Goal: Task Accomplishment & Management: Use online tool/utility

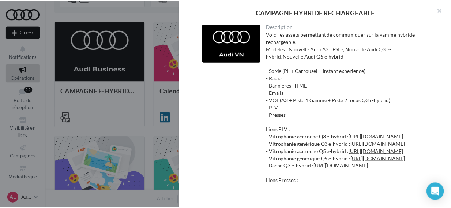
scroll to position [1740, 0]
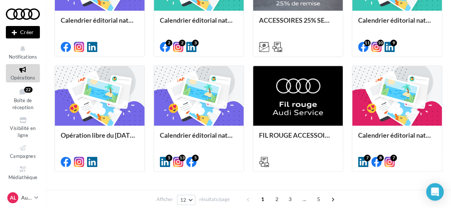
scroll to position [389, 0]
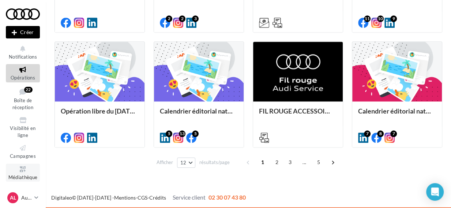
click at [30, 174] on span "Médiathèque" at bounding box center [22, 177] width 29 height 6
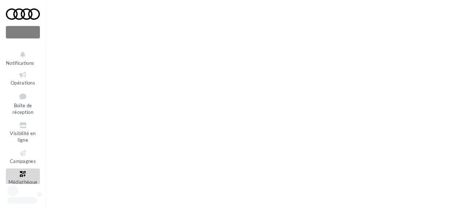
click at [30, 174] on icon at bounding box center [23, 174] width 30 height 8
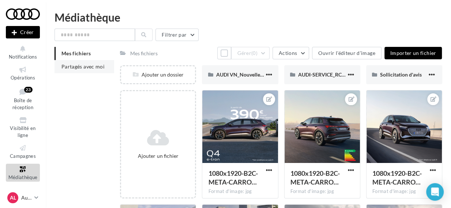
click at [94, 67] on span "Partagés avec moi" at bounding box center [82, 66] width 43 height 6
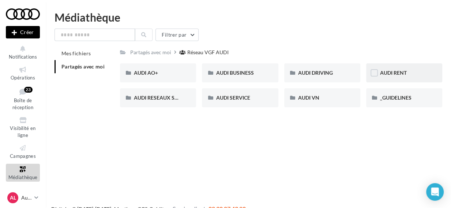
click at [424, 74] on div "AUDI RENT" at bounding box center [404, 72] width 48 height 7
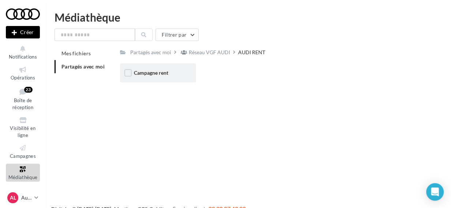
click at [183, 72] on div "Campagne rent" at bounding box center [158, 72] width 76 height 19
click at [183, 72] on div "CARROUSELS" at bounding box center [158, 72] width 76 height 19
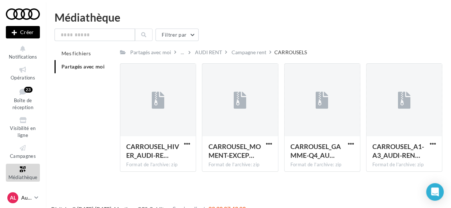
click at [20, 198] on div "AL Audi LAON audi-laon-lel" at bounding box center [19, 197] width 24 height 11
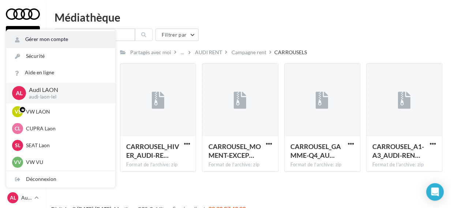
click at [55, 44] on link "Gérer mon compte" at bounding box center [60, 39] width 109 height 16
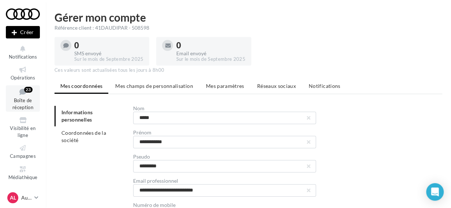
click at [27, 95] on icon at bounding box center [23, 92] width 30 height 10
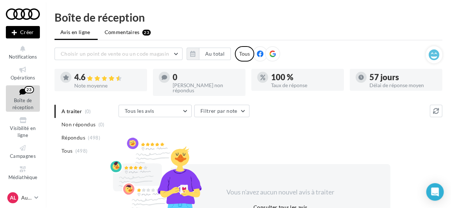
click at [132, 30] on span "Commentaires" at bounding box center [122, 32] width 35 height 7
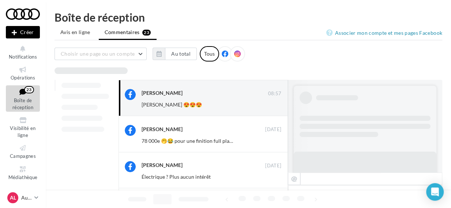
scroll to position [121, 0]
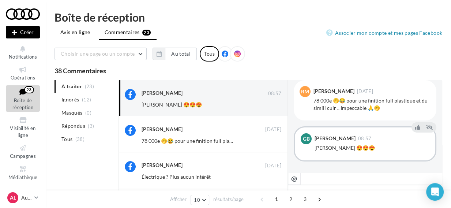
click at [80, 30] on span "Avis en ligne" at bounding box center [75, 32] width 30 height 7
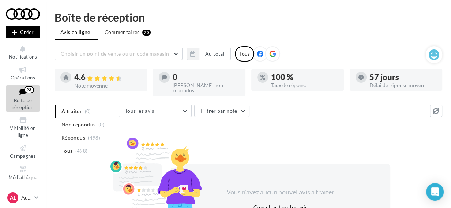
click at [274, 57] on span at bounding box center [272, 53] width 7 height 7
click at [132, 33] on span "Commentaires" at bounding box center [122, 32] width 35 height 7
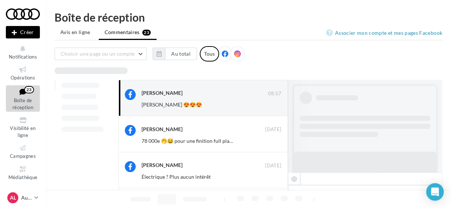
scroll to position [121, 0]
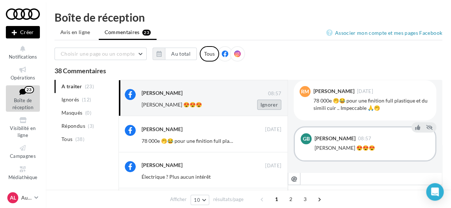
click at [270, 105] on button "Ignorer" at bounding box center [269, 104] width 24 height 10
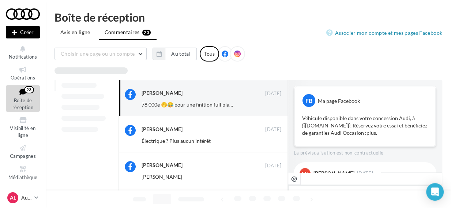
scroll to position [129, 0]
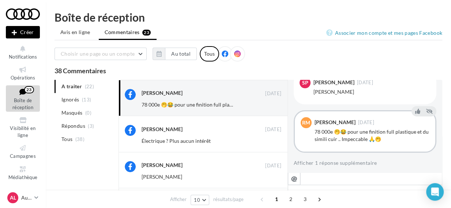
click at [270, 105] on button "Ignorer" at bounding box center [269, 104] width 24 height 10
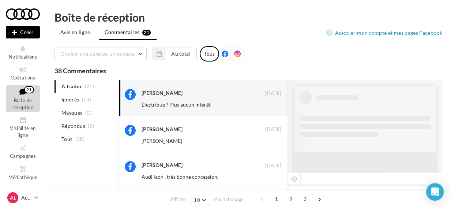
scroll to position [119, 0]
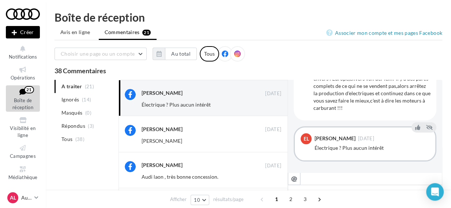
click at [270, 105] on button "Ignorer" at bounding box center [269, 104] width 24 height 10
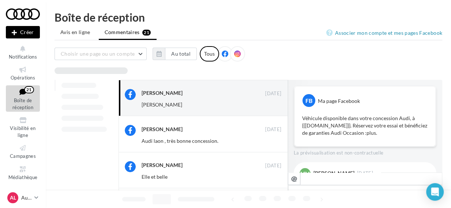
scroll to position [122, 0]
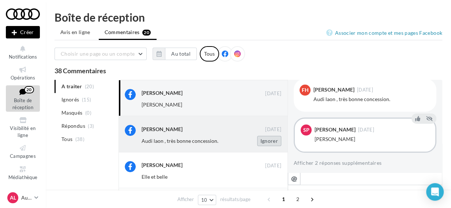
click at [267, 142] on button "Ignorer" at bounding box center [269, 141] width 24 height 10
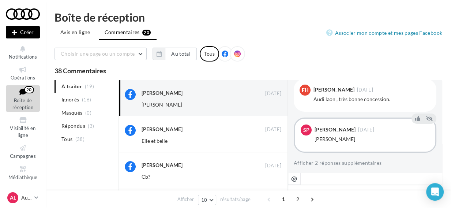
click at [267, 142] on button "Ignorer" at bounding box center [269, 141] width 24 height 10
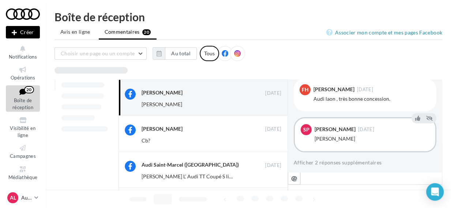
click at [267, 142] on button "Ignorer" at bounding box center [269, 140] width 24 height 10
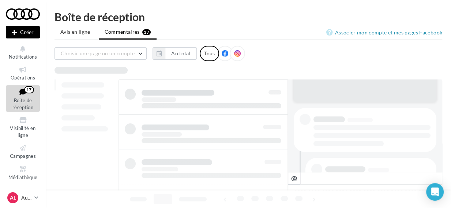
scroll to position [1, 0]
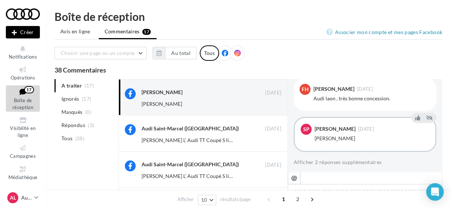
click at [267, 142] on button "Ignorer" at bounding box center [269, 140] width 24 height 10
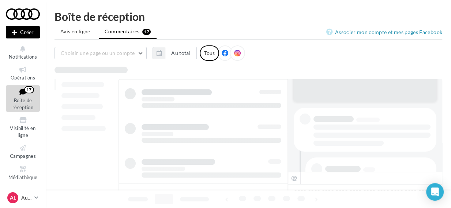
scroll to position [1, 0]
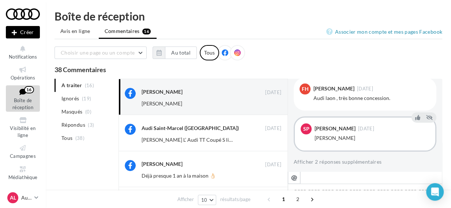
click at [267, 142] on button "Ignorer" at bounding box center [269, 140] width 24 height 10
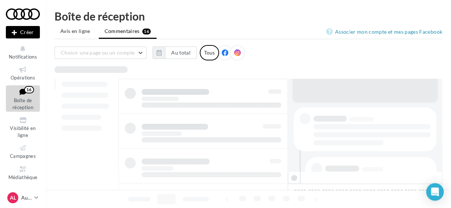
scroll to position [1, 0]
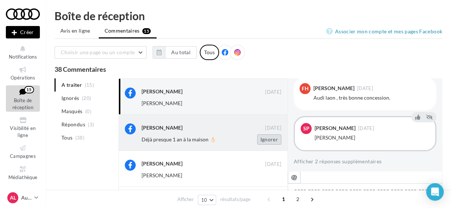
click at [267, 140] on button "Ignorer" at bounding box center [269, 139] width 24 height 10
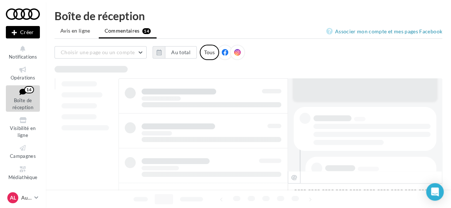
scroll to position [2, 0]
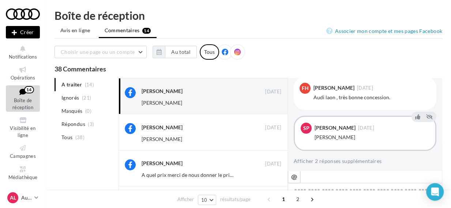
click at [267, 140] on button "Ignorer" at bounding box center [269, 139] width 24 height 10
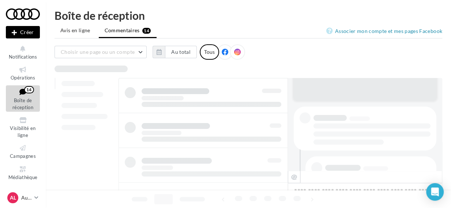
scroll to position [2, 0]
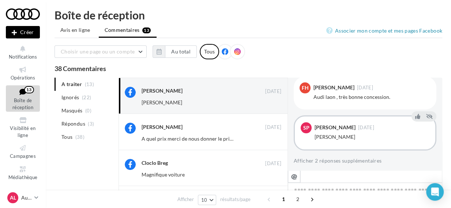
click at [267, 140] on button "Ignorer" at bounding box center [269, 139] width 24 height 10
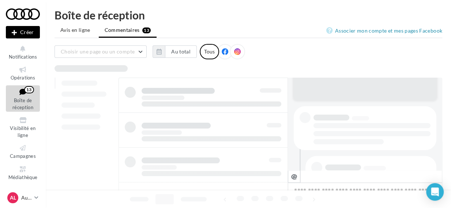
scroll to position [3, 0]
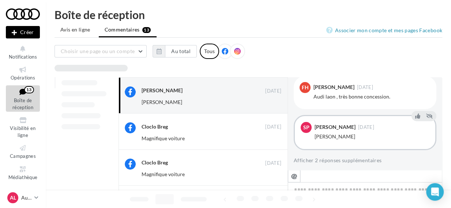
click at [267, 140] on button "Ignorer" at bounding box center [269, 138] width 24 height 10
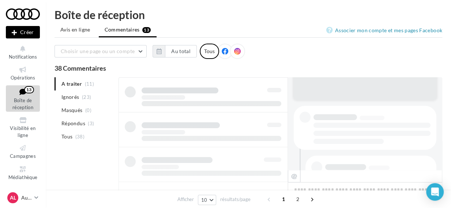
scroll to position [3, 0]
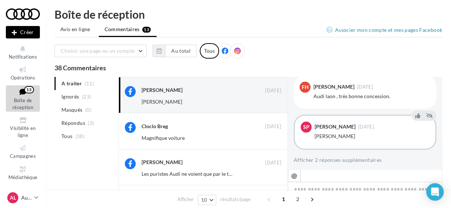
click at [267, 140] on button "Ignorer" at bounding box center [269, 138] width 24 height 10
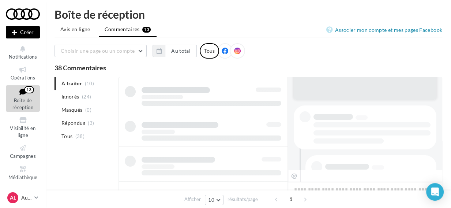
scroll to position [3, 0]
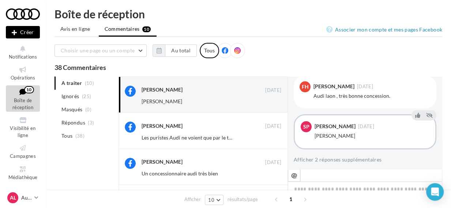
click at [267, 140] on button "Ignorer" at bounding box center [269, 137] width 24 height 10
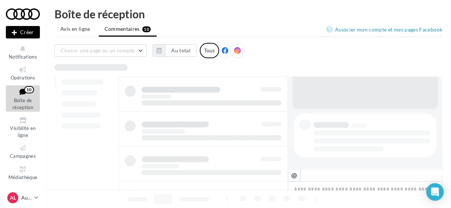
scroll to position [113, 0]
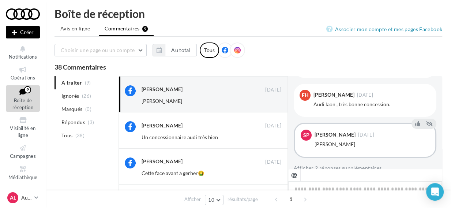
scroll to position [122, 0]
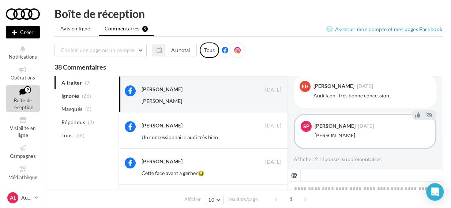
click at [267, 140] on button "Ignorer" at bounding box center [269, 137] width 24 height 10
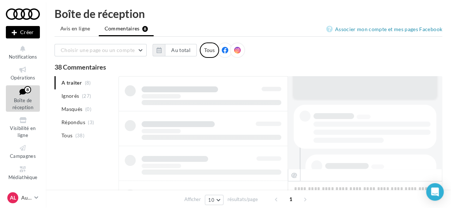
scroll to position [4, 0]
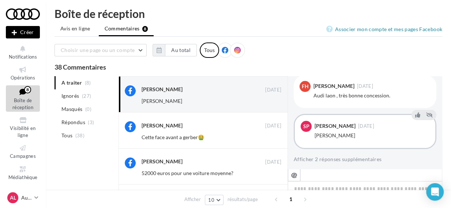
click at [267, 140] on button "Ignorer" at bounding box center [269, 137] width 24 height 10
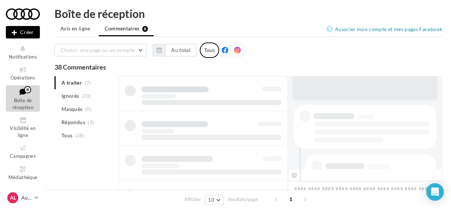
scroll to position [4, 0]
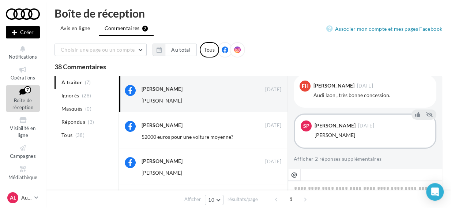
click at [267, 140] on button "Ignorer" at bounding box center [269, 137] width 24 height 10
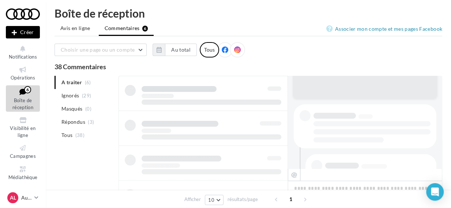
scroll to position [4, 0]
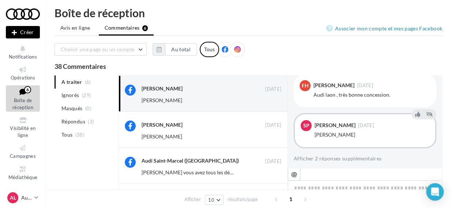
click at [267, 140] on button "Ignorer" at bounding box center [269, 136] width 24 height 10
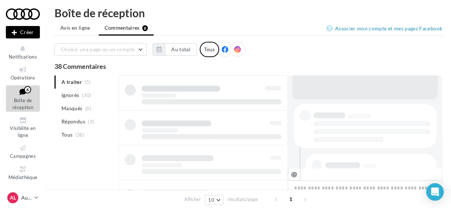
scroll to position [5, 0]
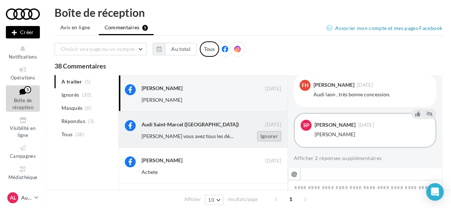
click at [274, 136] on button "Ignorer" at bounding box center [269, 136] width 24 height 10
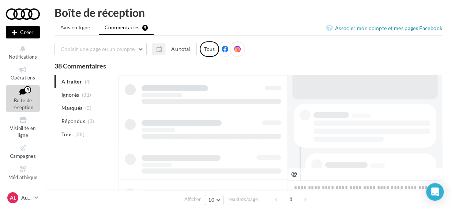
scroll to position [5, 0]
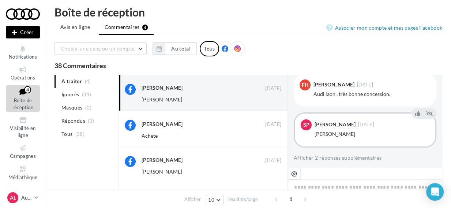
click at [274, 136] on button "Ignorer" at bounding box center [269, 136] width 24 height 10
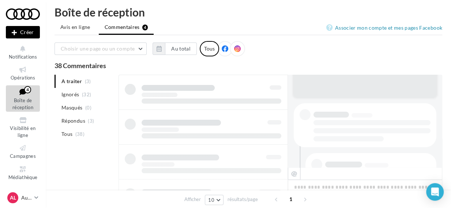
scroll to position [5, 0]
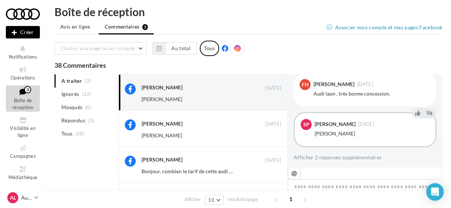
click at [274, 136] on button "Ignorer" at bounding box center [269, 135] width 24 height 10
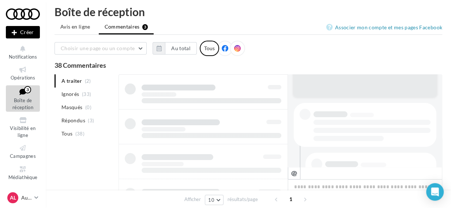
scroll to position [6, 0]
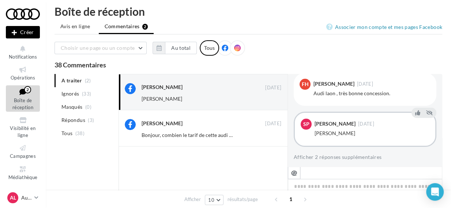
click at [274, 136] on button "Ignorer" at bounding box center [269, 135] width 24 height 10
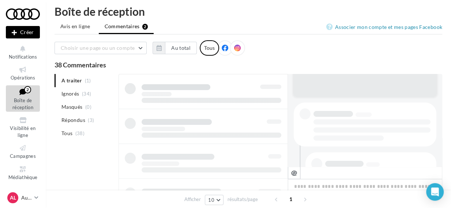
scroll to position [6, 0]
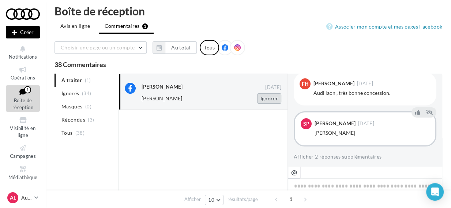
click at [271, 97] on button "Ignorer" at bounding box center [269, 98] width 24 height 10
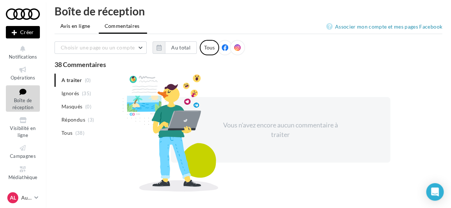
click at [72, 25] on span "Avis en ligne" at bounding box center [75, 25] width 30 height 7
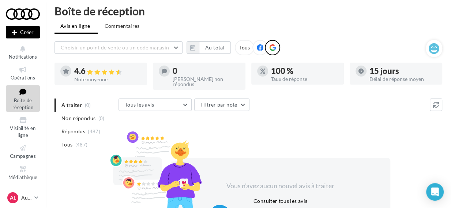
click at [243, 47] on div "Tous" at bounding box center [244, 47] width 19 height 15
click at [22, 72] on icon at bounding box center [23, 69] width 30 height 8
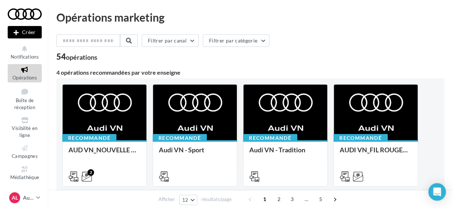
scroll to position [113, 0]
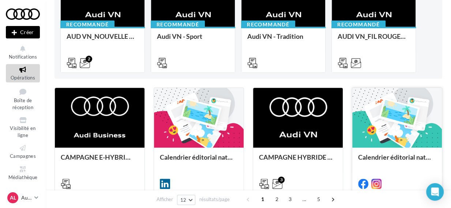
click at [396, 125] on div at bounding box center [397, 118] width 90 height 60
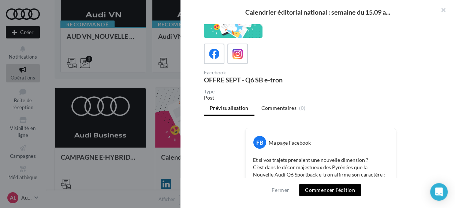
scroll to position [23, 0]
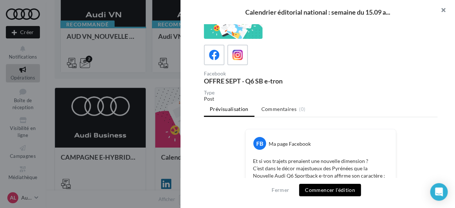
click at [441, 9] on button "button" at bounding box center [439, 11] width 29 height 22
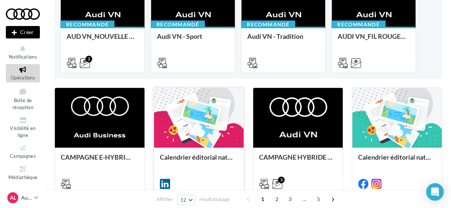
click at [210, 147] on div "Calendrier éditorial national : semaine du 22.09 au 28.09" at bounding box center [199, 169] width 90 height 45
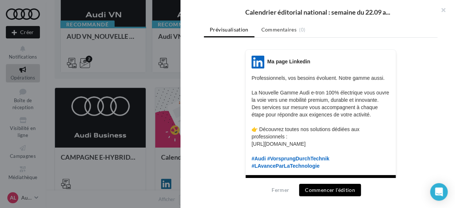
scroll to position [88, 0]
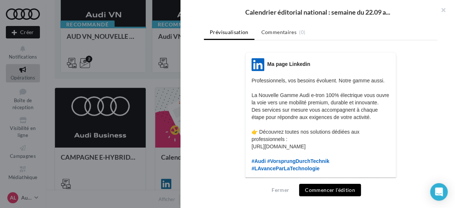
click at [316, 191] on button "Commencer l'édition" at bounding box center [330, 190] width 62 height 12
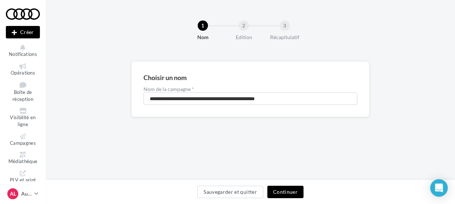
click at [292, 193] on button "Continuer" at bounding box center [285, 192] width 36 height 12
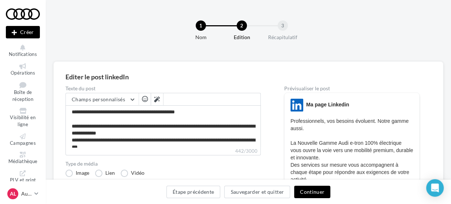
click at [317, 192] on button "Continuer" at bounding box center [312, 192] width 36 height 12
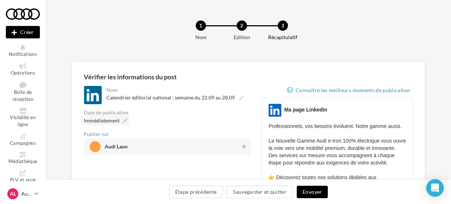
click at [123, 121] on icon at bounding box center [125, 120] width 5 height 5
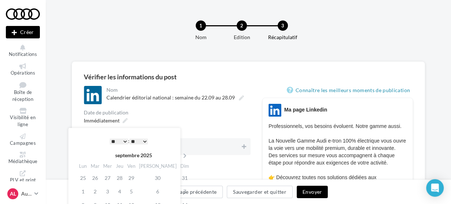
click at [123, 142] on select "* * * * * * * * * * ** ** ** ** ** ** ** ** ** ** ** ** ** **" at bounding box center [119, 142] width 18 height 6
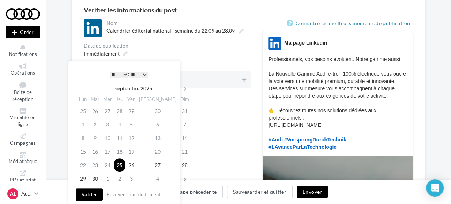
scroll to position [68, 0]
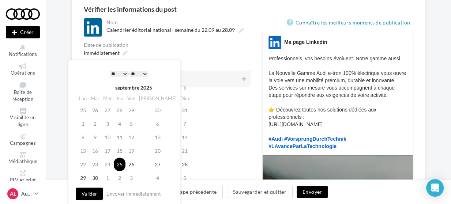
click at [89, 192] on button "Valider" at bounding box center [89, 194] width 27 height 12
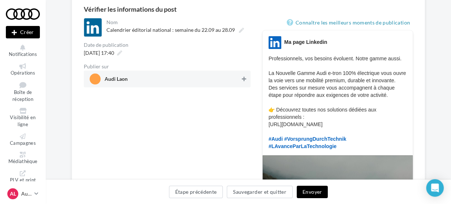
click at [243, 81] on icon at bounding box center [244, 78] width 4 height 5
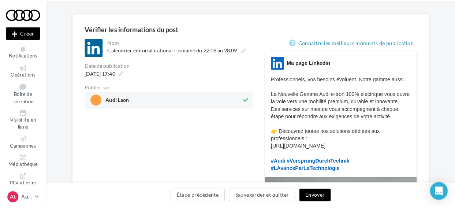
scroll to position [48, 0]
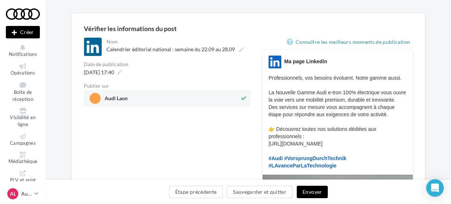
click at [309, 190] on button "Envoyer" at bounding box center [312, 192] width 31 height 12
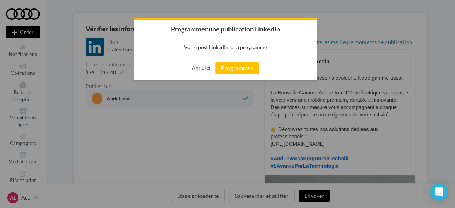
click at [208, 67] on button "Annuler" at bounding box center [201, 68] width 19 height 12
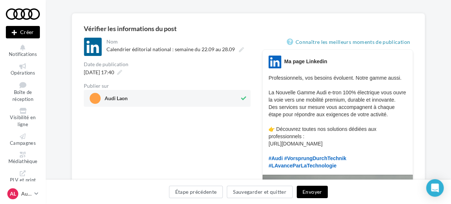
click at [321, 191] on button "Envoyer" at bounding box center [312, 192] width 31 height 12
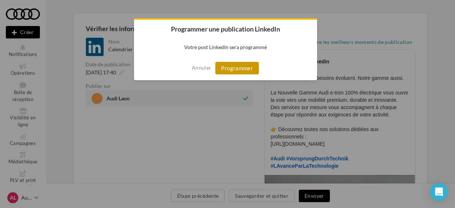
click at [248, 64] on button "Programmer" at bounding box center [237, 68] width 44 height 12
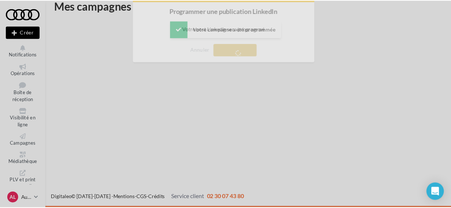
scroll to position [11, 0]
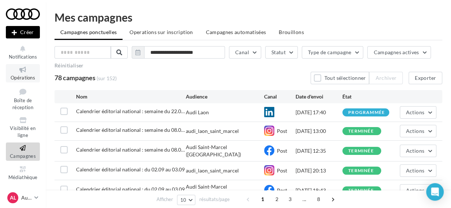
click at [20, 75] on span "Opérations" at bounding box center [23, 78] width 25 height 6
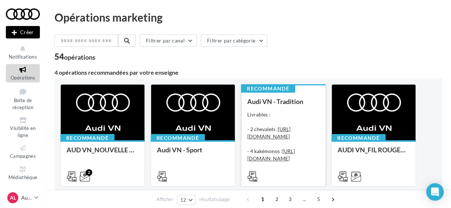
click at [281, 118] on div "Livrables : - 2 chevalets : https://audi.get-it-solutions.com/accueil/10246-.ht…" at bounding box center [283, 147] width 72 height 73
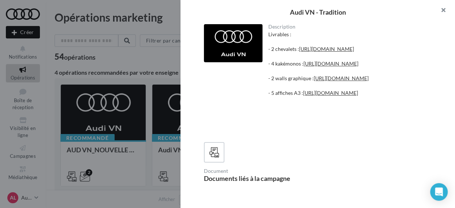
click at [441, 9] on button "button" at bounding box center [439, 11] width 29 height 22
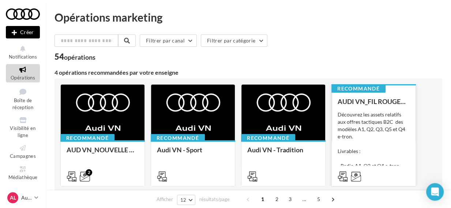
click at [365, 135] on div "Découvrez les assets relatifs aux offres tactiques B2C des modèles A1, Q2, Q3, …" at bounding box center [374, 147] width 72 height 73
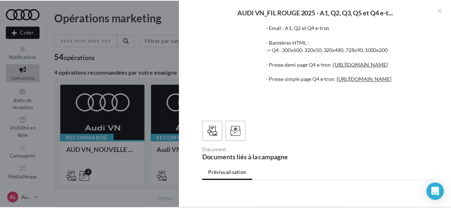
scroll to position [71, 0]
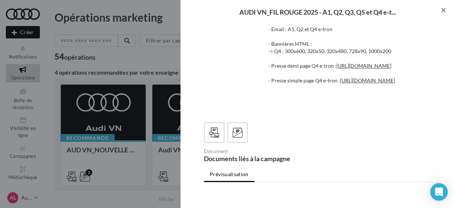
click at [444, 10] on button "button" at bounding box center [439, 11] width 29 height 22
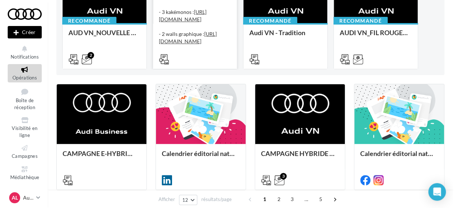
scroll to position [118, 0]
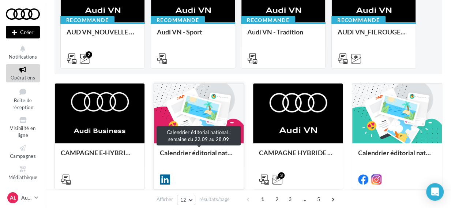
click at [189, 152] on div "Calendrier éditorial national : semaine du 22.09 au 28.09" at bounding box center [199, 156] width 78 height 15
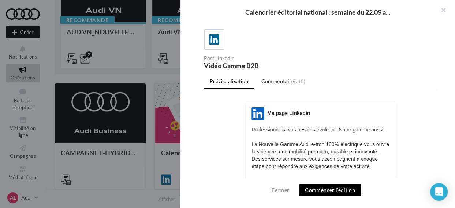
scroll to position [40, 0]
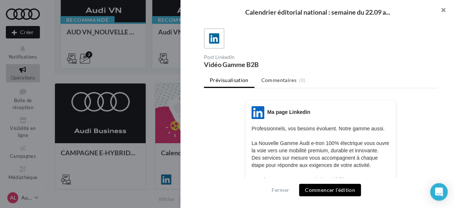
click at [439, 10] on button "button" at bounding box center [439, 11] width 29 height 22
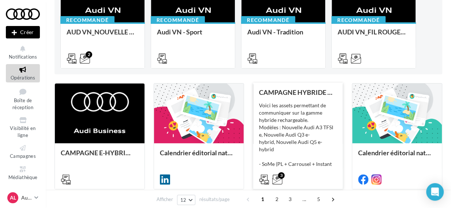
click at [310, 137] on div "Voici les assets permettant de communiquer sur la gamme hybride rechargeable. M…" at bounding box center [298, 138] width 78 height 73
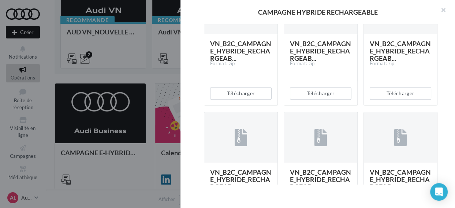
scroll to position [367, 0]
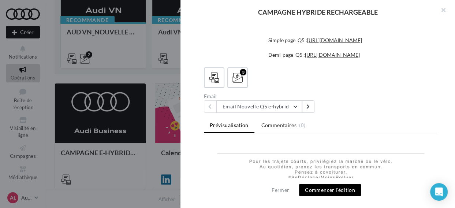
scroll to position [323, 0]
click at [297, 102] on button "Email Nouvelle Q5 e-hybrid" at bounding box center [259, 106] width 86 height 12
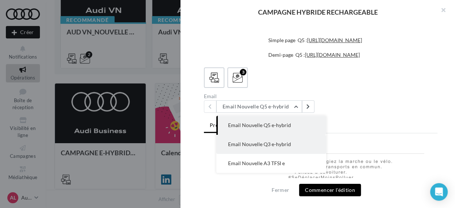
click at [273, 142] on span "Email Nouvelle Q3 e-hybrid" at bounding box center [259, 144] width 63 height 6
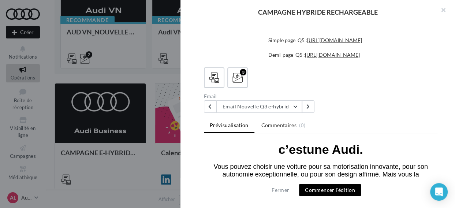
scroll to position [351, 0]
drag, startPoint x: 212, startPoint y: 153, endPoint x: 376, endPoint y: 174, distance: 165.3
click at [376, 174] on td "Vous pouvez choisir une voiture pour sa motorisation innovante, pour son autono…" at bounding box center [320, 176] width 233 height 42
copy font "Vous pouvez choisir une voiture pour sa motorisation innovante, pour son autono…"
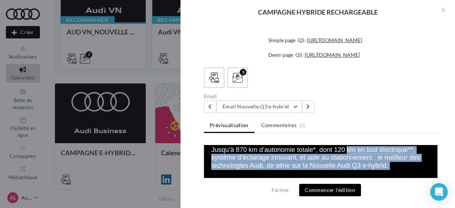
scroll to position [616, 0]
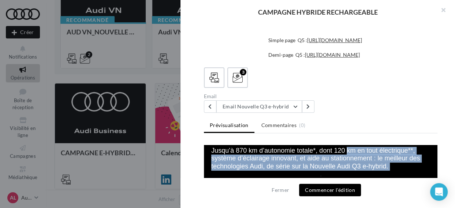
drag, startPoint x: 211, startPoint y: 152, endPoint x: 407, endPoint y: 157, distance: 196.8
click at [407, 157] on td "Jusqu’à 870 km d’autonomie totale*, dont 120 km en tout électrique**, système d…" at bounding box center [320, 154] width 233 height 31
copy font "Jusqu’à 870 km d’autonomie totale*, dont 120 km en tout électrique**, système d…"
